Goal: Browse casually

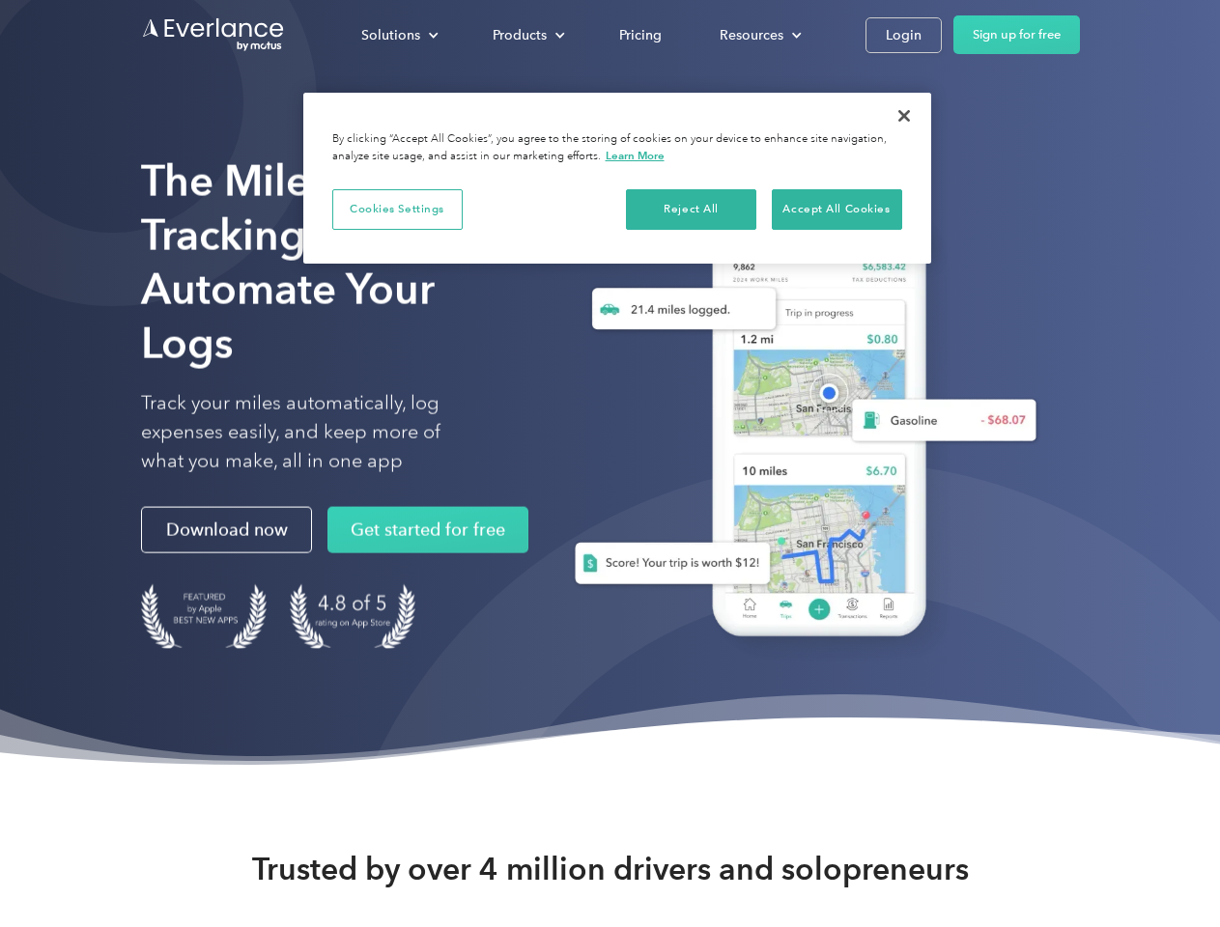
click at [399, 35] on div "Solutions" at bounding box center [390, 35] width 59 height 24
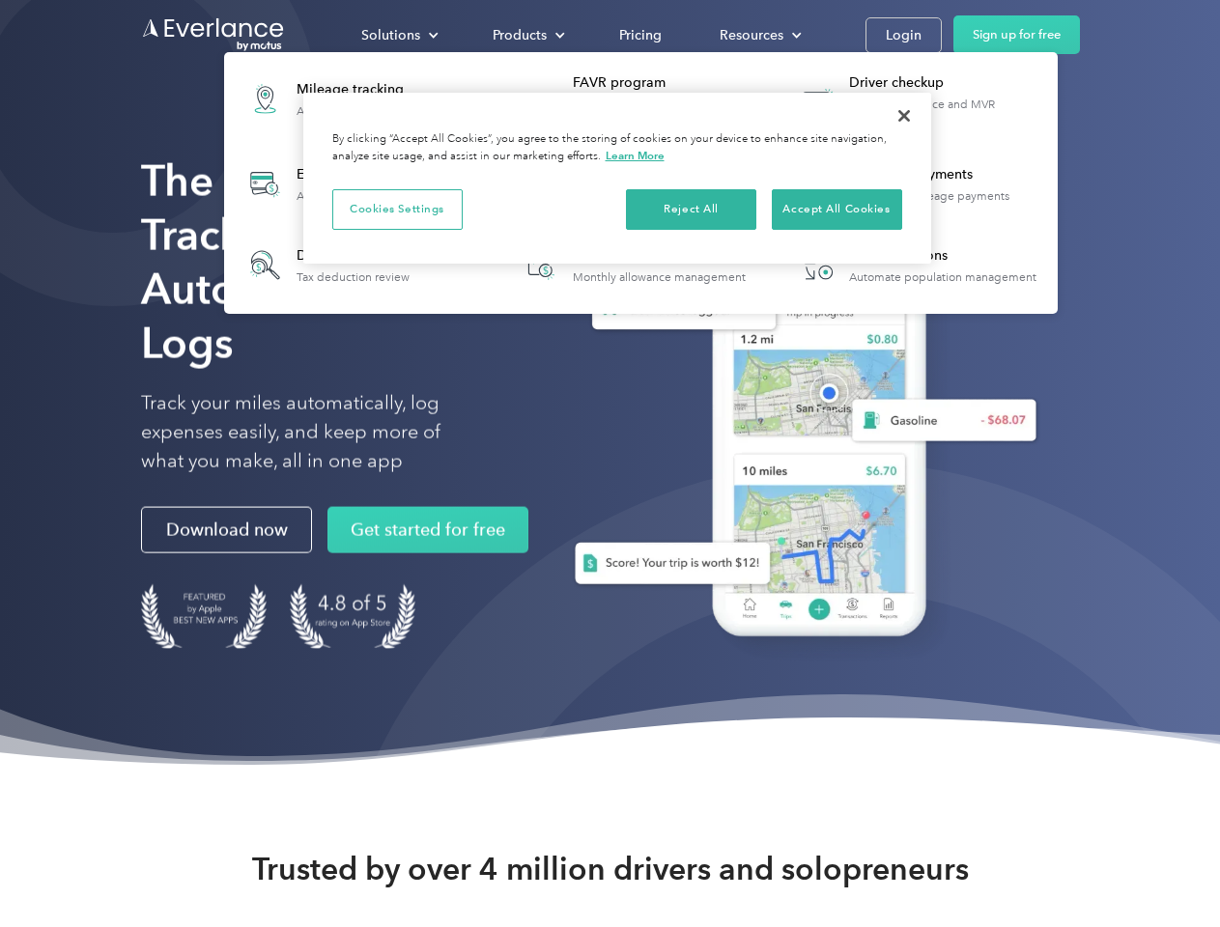
click at [526, 35] on div "Products" at bounding box center [520, 35] width 54 height 24
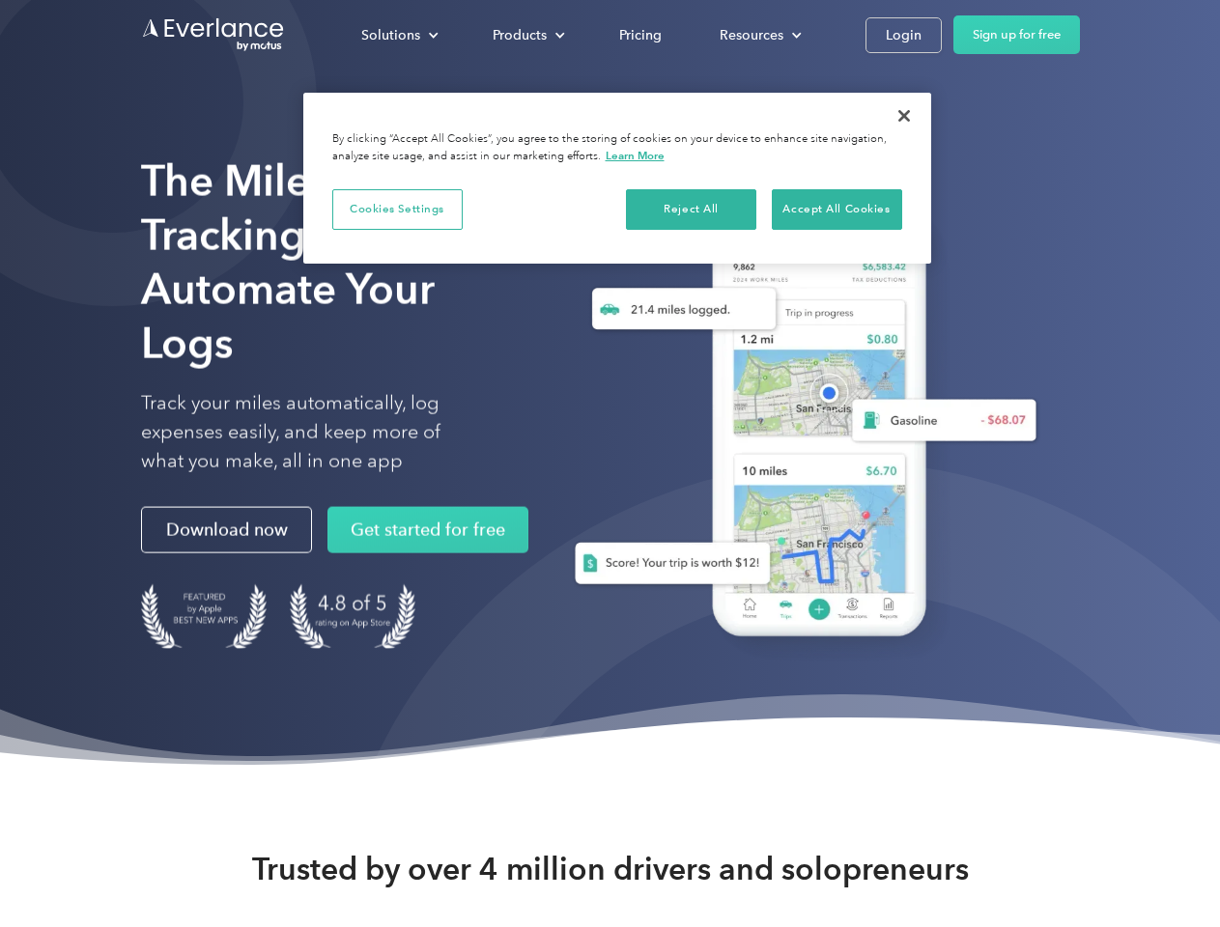
click at [758, 35] on div "Resources" at bounding box center [752, 35] width 64 height 24
click at [397, 209] on button "Cookies Settings" at bounding box center [397, 209] width 130 height 41
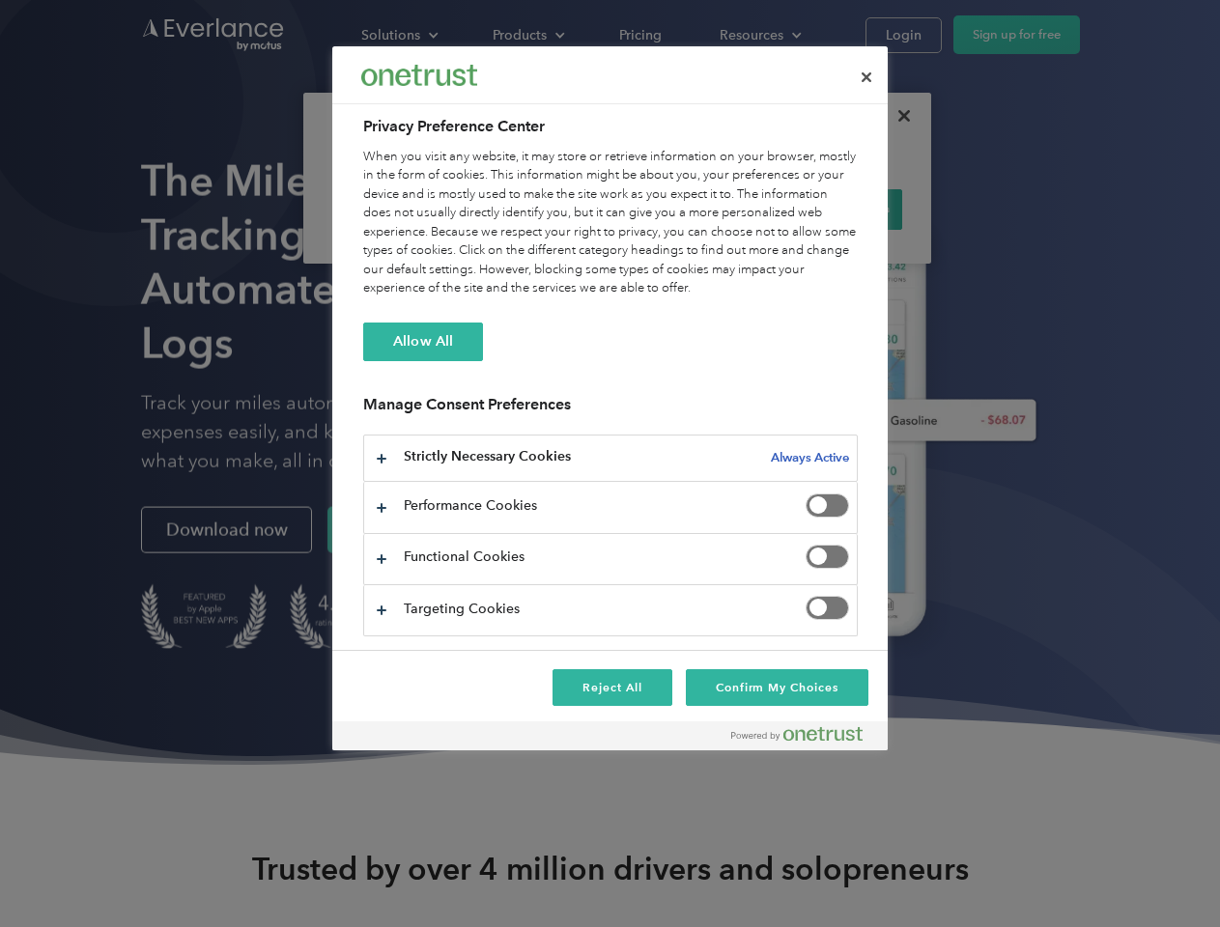
click at [692, 209] on div "When you visit any website, it may store or retrieve information on your browse…" at bounding box center [610, 223] width 495 height 151
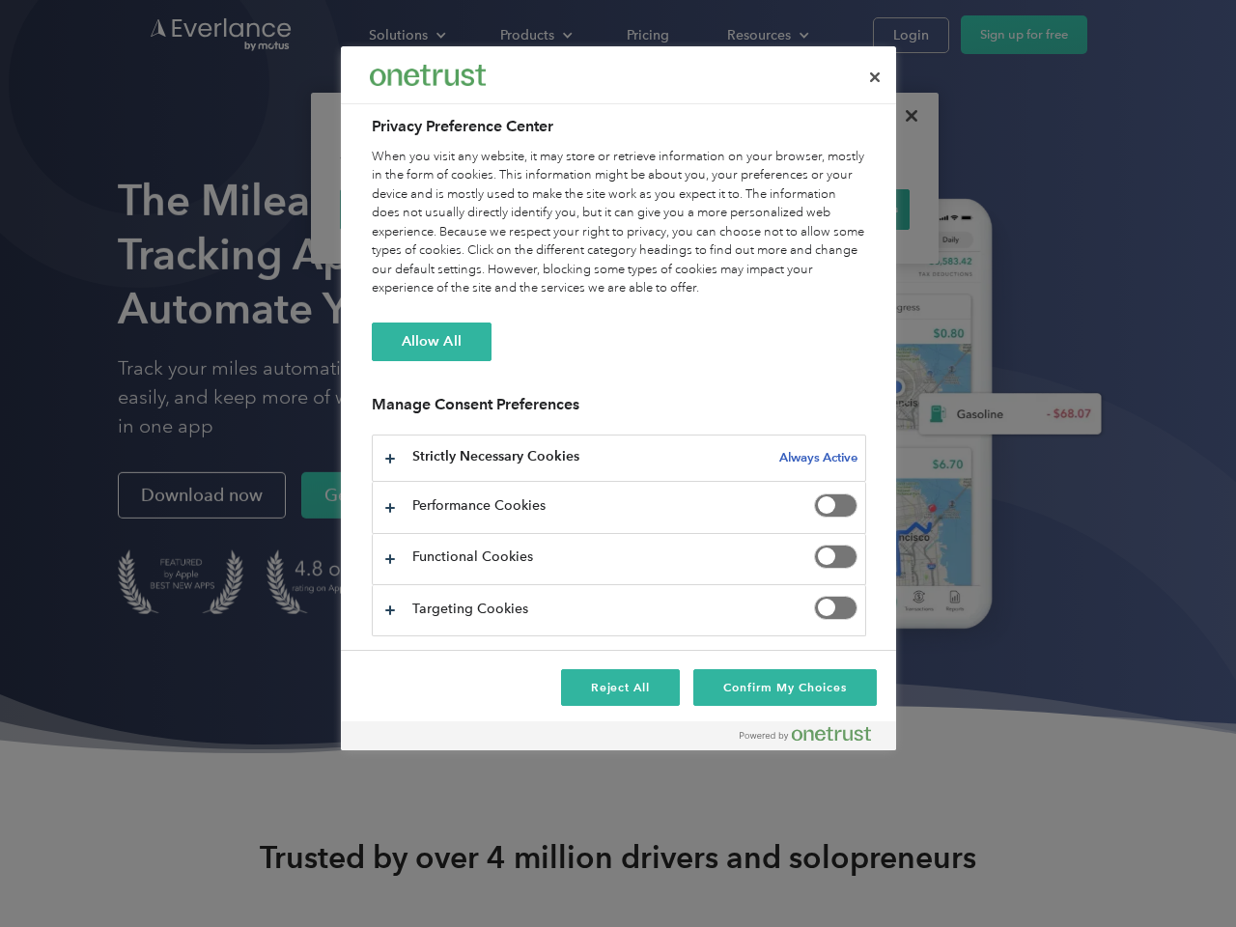
click at [836, 209] on div "When you visit any website, it may store or retrieve information on your browse…" at bounding box center [619, 223] width 495 height 151
click at [904, 116] on div at bounding box center [618, 463] width 1236 height 927
